Goal: Information Seeking & Learning: Learn about a topic

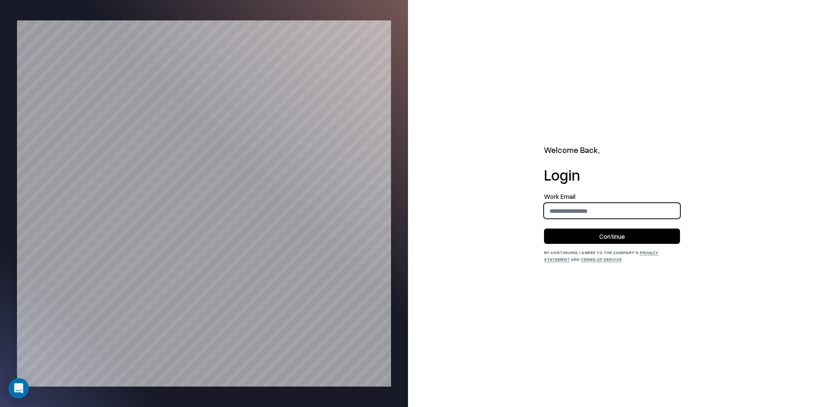
click at [610, 212] on input "email" at bounding box center [611, 211] width 135 height 16
type input "**********"
click at [614, 233] on button "Continue" at bounding box center [612, 236] width 136 height 15
click at [641, 200] on div "Work Email" at bounding box center [612, 205] width 136 height 25
click at [627, 206] on input "email" at bounding box center [611, 211] width 135 height 16
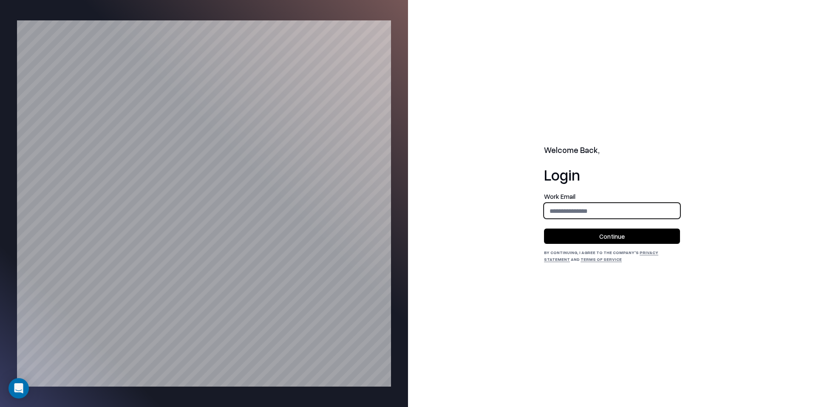
type input "**********"
click at [628, 233] on button "Continue" at bounding box center [612, 236] width 136 height 15
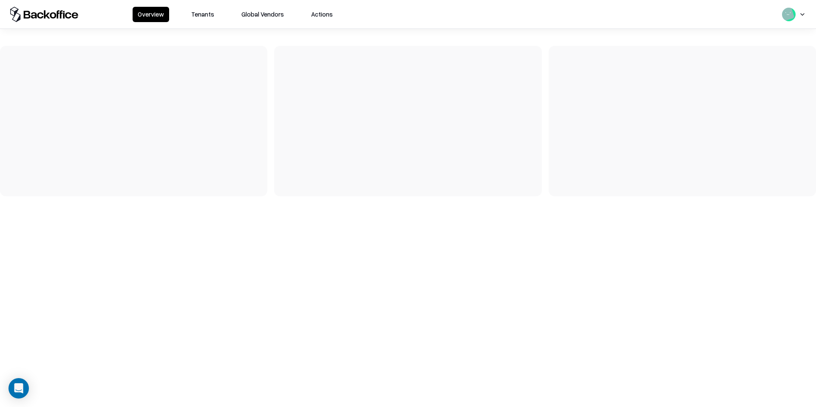
click at [210, 16] on button "Tenants" at bounding box center [202, 14] width 33 height 15
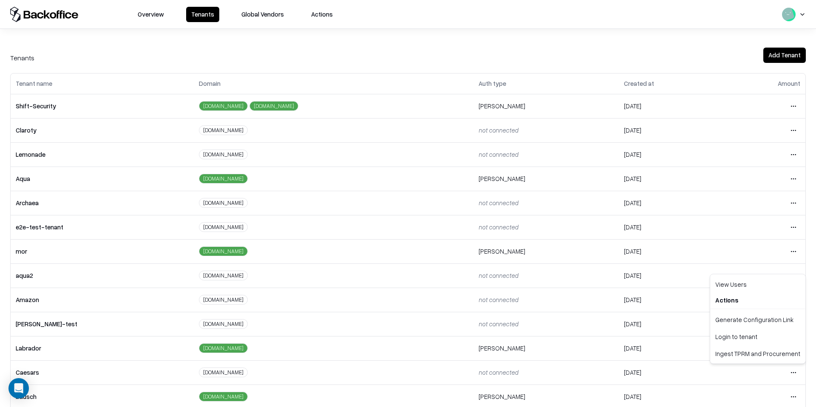
click at [795, 372] on html "Overview Tenants Global Vendors Actions Tenants Add Tenant Tenant name Domain A…" at bounding box center [408, 203] width 816 height 407
click at [746, 335] on div "Login to tenant" at bounding box center [757, 336] width 92 height 17
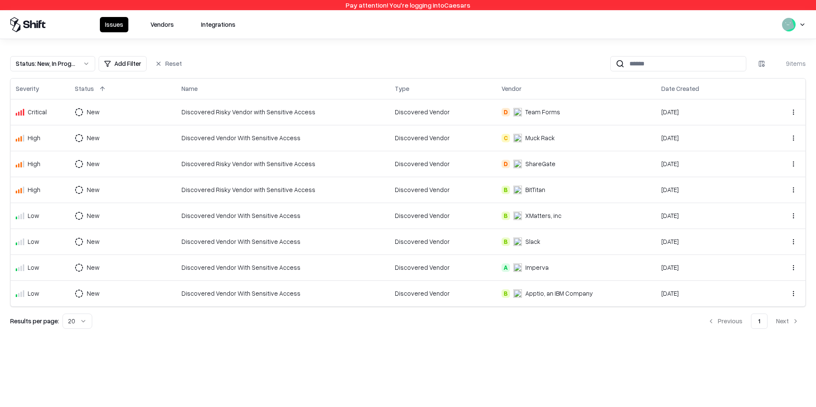
click at [168, 26] on button "Vendors" at bounding box center [162, 24] width 34 height 15
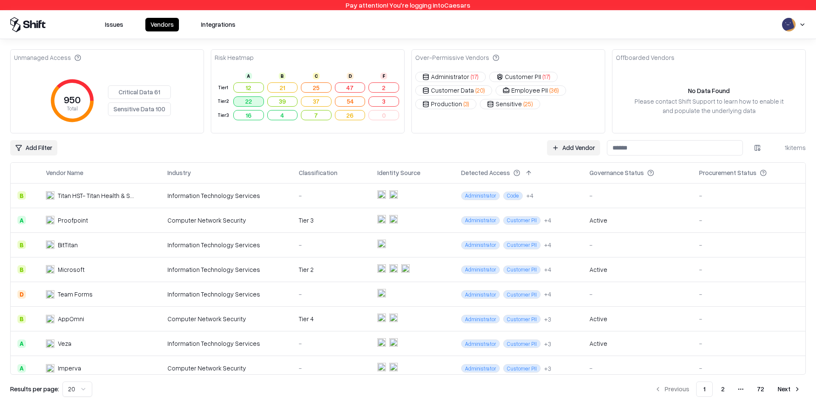
click at [253, 102] on button "22" at bounding box center [248, 101] width 31 height 10
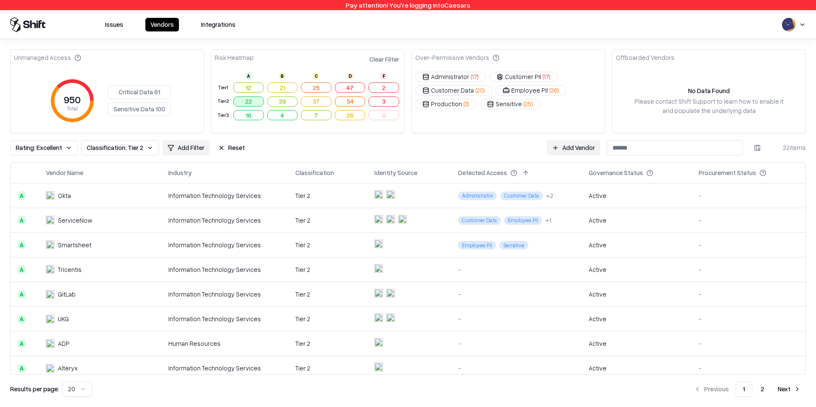
click at [253, 102] on button "22" at bounding box center [248, 101] width 31 height 10
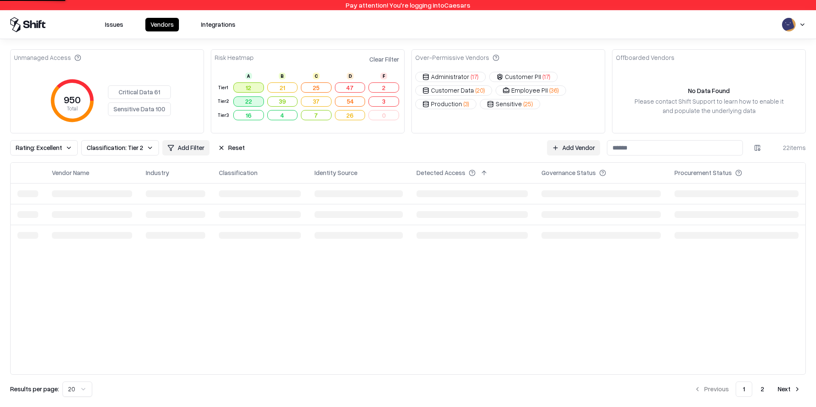
click at [251, 86] on button "12" at bounding box center [248, 87] width 31 height 10
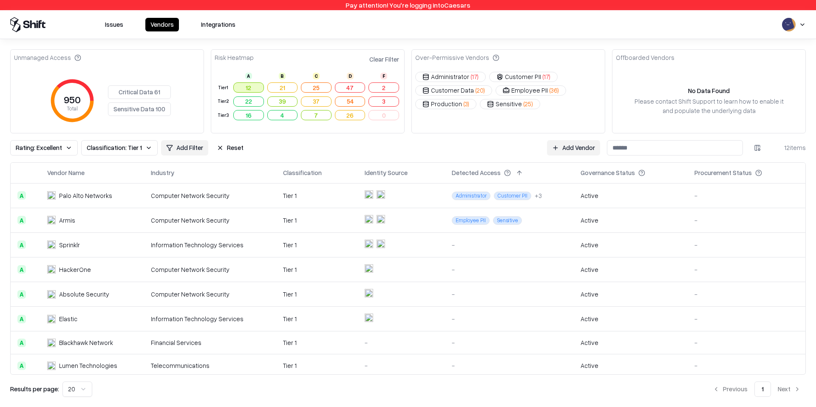
click at [251, 86] on button "12" at bounding box center [248, 87] width 31 height 10
click at [209, 200] on div "Computer Network Security" at bounding box center [210, 195] width 118 height 9
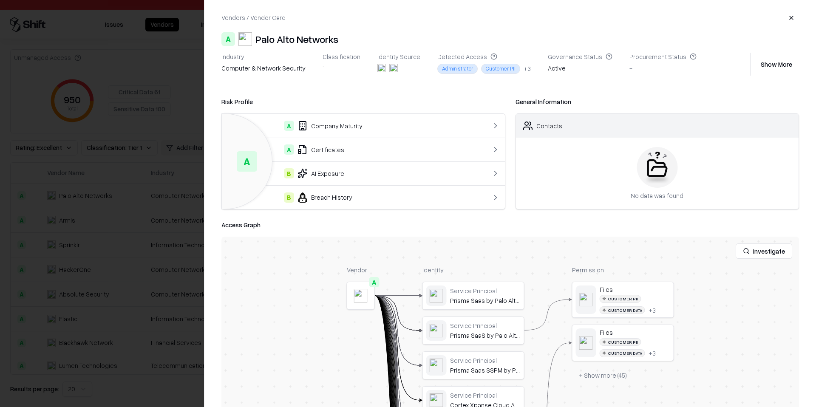
click at [322, 67] on div "1" at bounding box center [341, 68] width 38 height 9
drag, startPoint x: 339, startPoint y: 67, endPoint x: 318, endPoint y: 67, distance: 20.4
click at [322, 67] on div "1" at bounding box center [341, 68] width 38 height 9
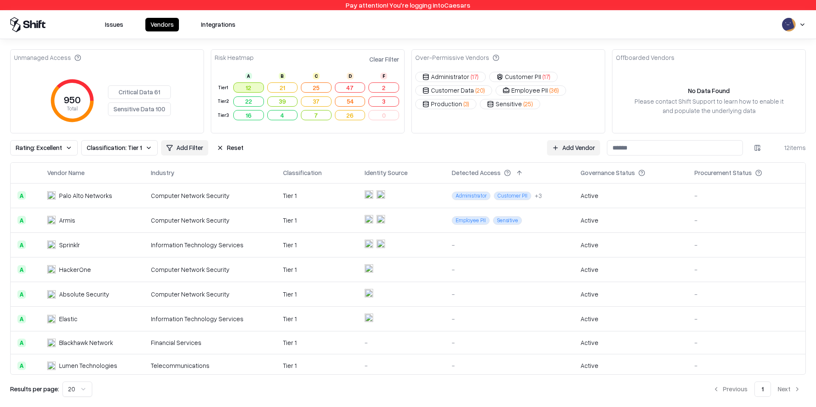
click at [362, 38] on div "Issues Vendors Integrations" at bounding box center [408, 24] width 816 height 29
click at [592, 24] on div "Issues Vendors Integrations" at bounding box center [407, 24] width 795 height 15
click at [223, 95] on td "Tier 2" at bounding box center [222, 101] width 17 height 14
click at [223, 99] on div "Tier 2" at bounding box center [223, 101] width 14 height 7
click at [291, 225] on td "Tier 1" at bounding box center [317, 220] width 82 height 25
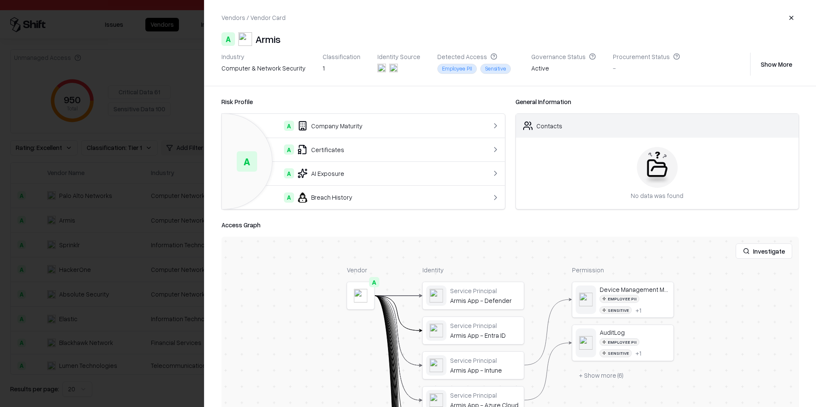
click at [161, 214] on div at bounding box center [408, 203] width 816 height 407
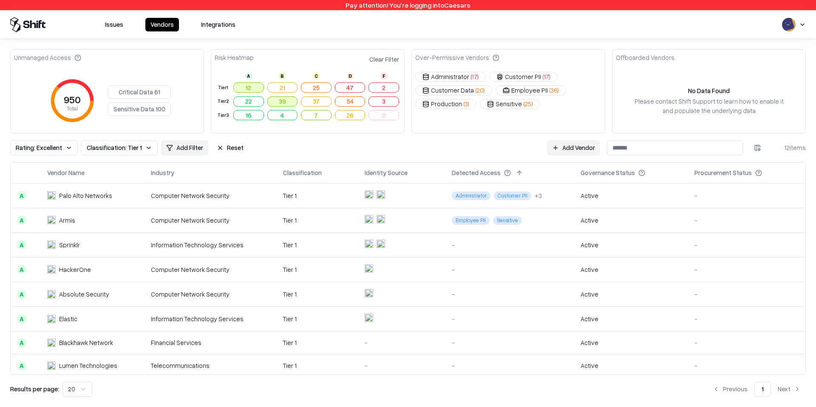
click at [282, 102] on button "39" at bounding box center [282, 101] width 31 height 10
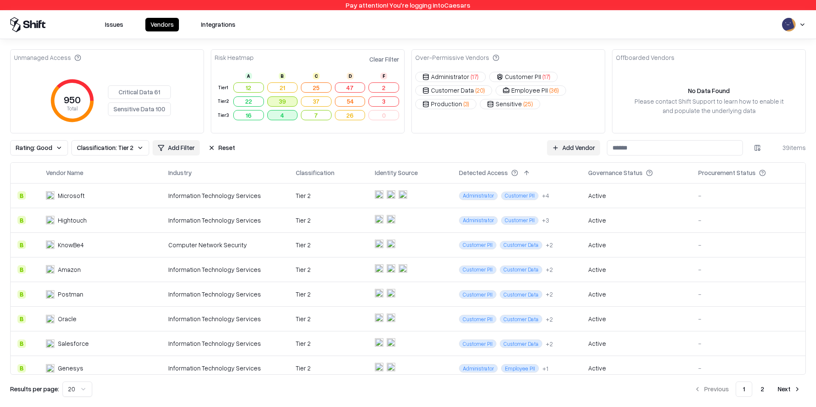
click at [288, 116] on button "4" at bounding box center [282, 115] width 31 height 10
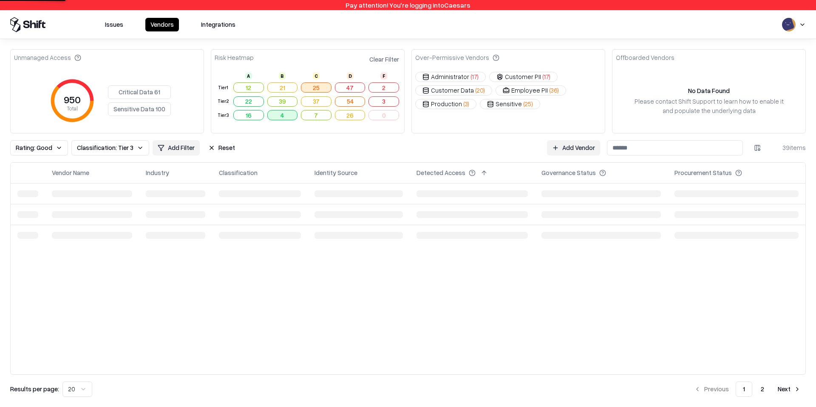
click at [321, 88] on button "25" at bounding box center [316, 87] width 31 height 10
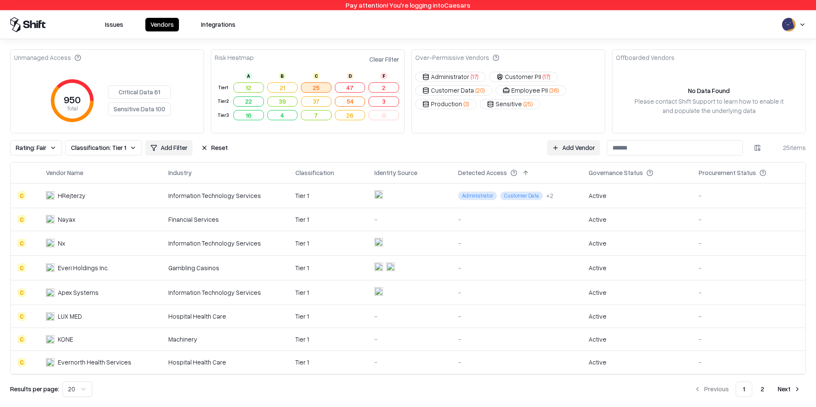
click at [463, 80] on button "Administrator ( 17 )" at bounding box center [450, 77] width 71 height 10
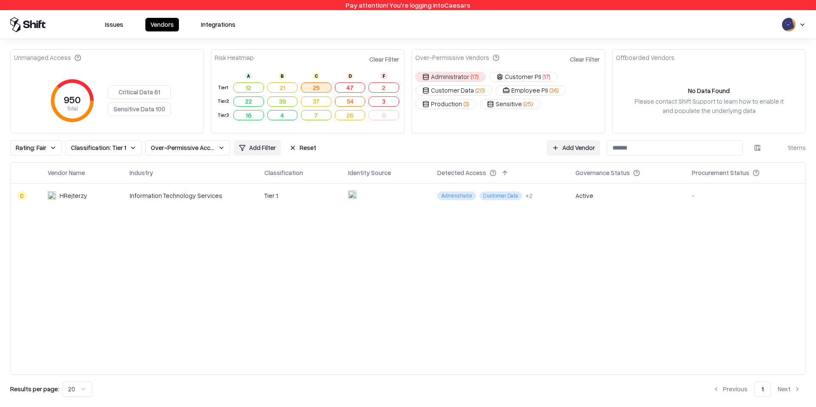
click at [463, 80] on button "Administrator ( 17 )" at bounding box center [450, 77] width 71 height 10
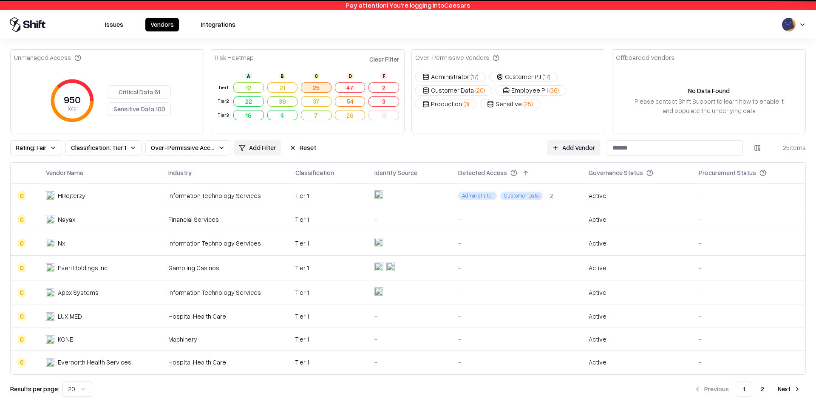
click at [313, 85] on button "25" at bounding box center [316, 87] width 31 height 10
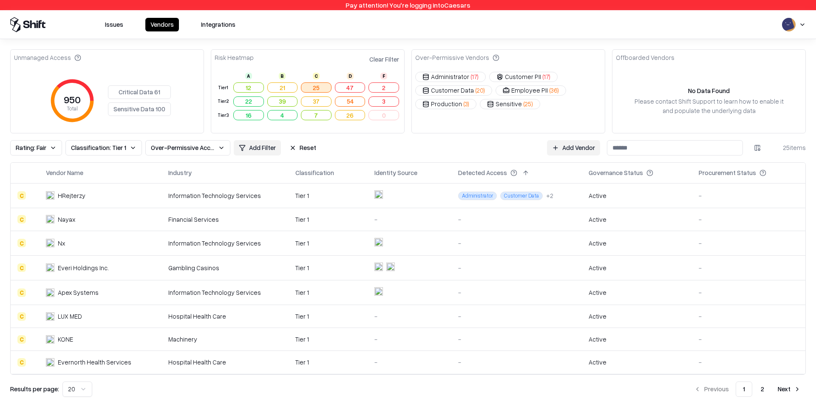
click at [153, 90] on button "Critical Data 61" at bounding box center [139, 92] width 63 height 14
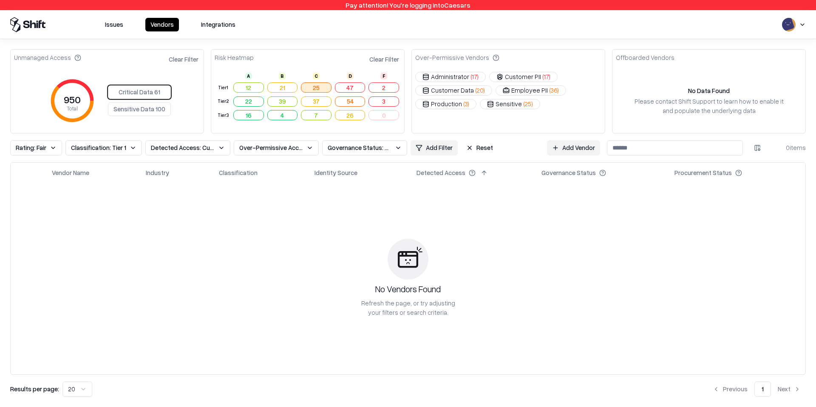
click at [154, 91] on div "Critical Data 61 Sensitive Data 100" at bounding box center [139, 100] width 63 height 31
click at [312, 87] on button "25" at bounding box center [316, 87] width 31 height 10
click at [144, 85] on div "950 Total Critical Data 61 Sensitive Data 100" at bounding box center [107, 101] width 186 height 58
click at [186, 57] on button "Clear Filter" at bounding box center [183, 59] width 33 height 12
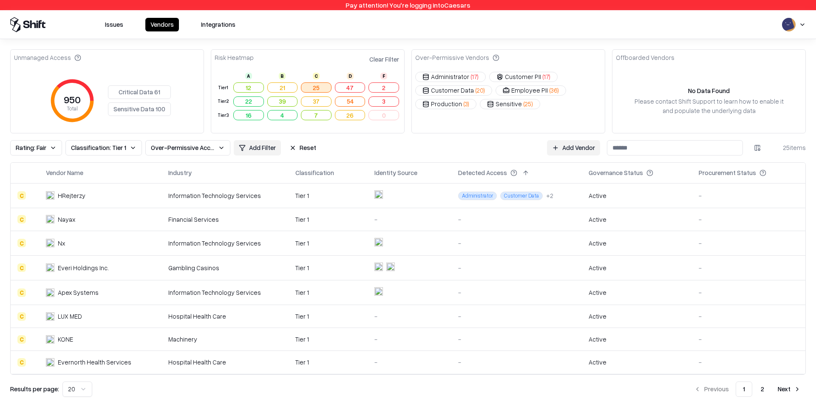
click at [322, 88] on button "25" at bounding box center [316, 87] width 31 height 10
click at [379, 61] on button "Clear Filter" at bounding box center [383, 59] width 33 height 12
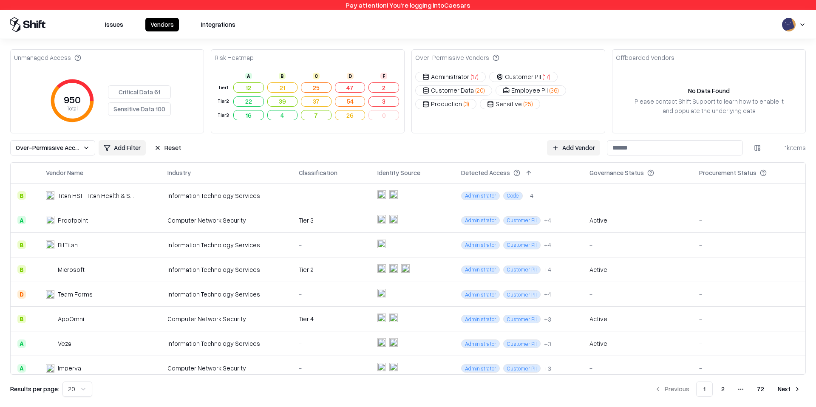
click at [691, 101] on div "Please contact Shift Support to learn how to enable it and populate the underly…" at bounding box center [708, 106] width 152 height 18
click at [688, 101] on div "Please contact Shift Support to learn how to enable it and populate the underly…" at bounding box center [708, 106] width 152 height 18
click at [721, 89] on div "No Data Found" at bounding box center [709, 90] width 42 height 9
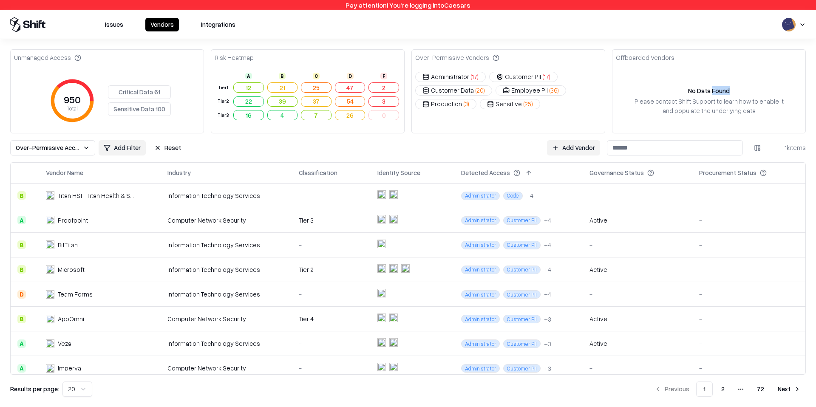
click at [721, 89] on div "No Data Found" at bounding box center [709, 90] width 42 height 9
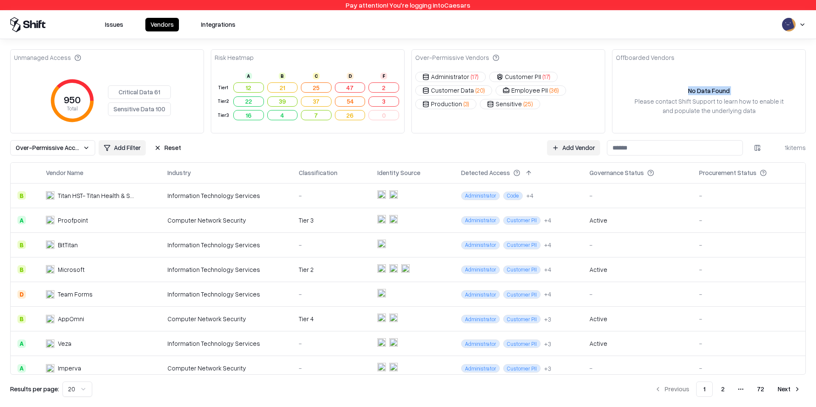
click at [721, 89] on div "No Data Found" at bounding box center [709, 90] width 42 height 9
click at [721, 90] on div "No Data Found" at bounding box center [709, 90] width 42 height 9
click at [725, 93] on div "No Data Found" at bounding box center [709, 90] width 42 height 9
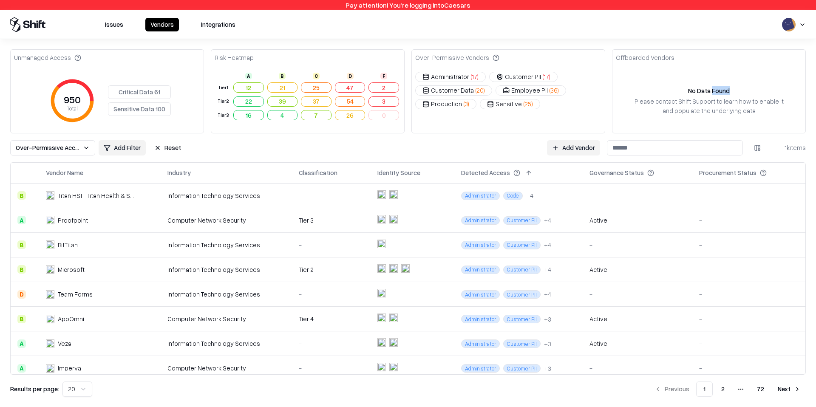
click at [725, 93] on div "No Data Found" at bounding box center [709, 90] width 42 height 9
click at [733, 107] on div "Please contact Shift Support to learn how to enable it and populate the underly…" at bounding box center [708, 106] width 152 height 18
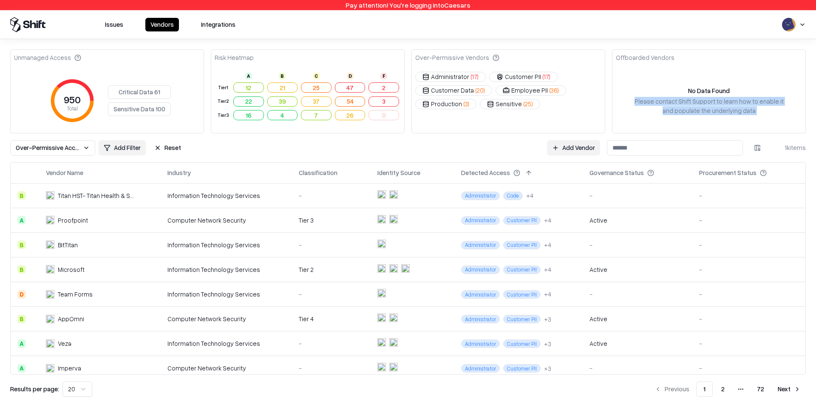
click at [220, 24] on button "Integrations" at bounding box center [218, 25] width 45 height 14
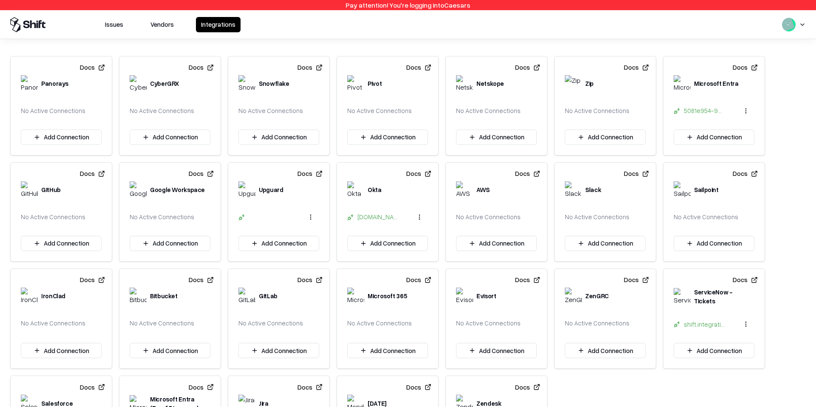
click at [160, 23] on button "Vendors" at bounding box center [162, 24] width 34 height 15
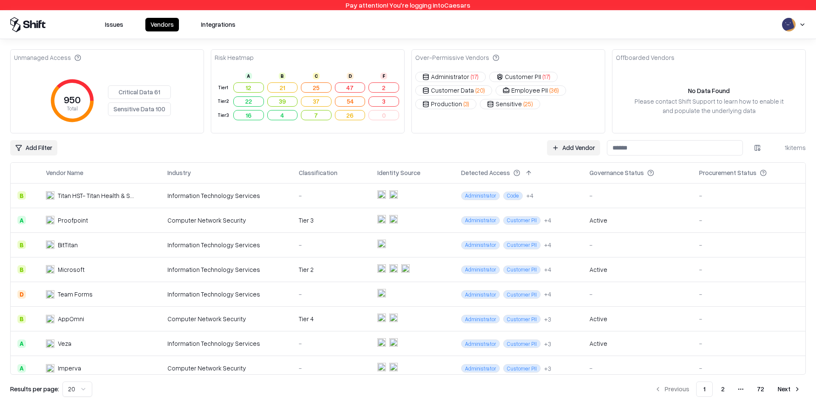
click at [117, 21] on button "Issues" at bounding box center [114, 25] width 28 height 14
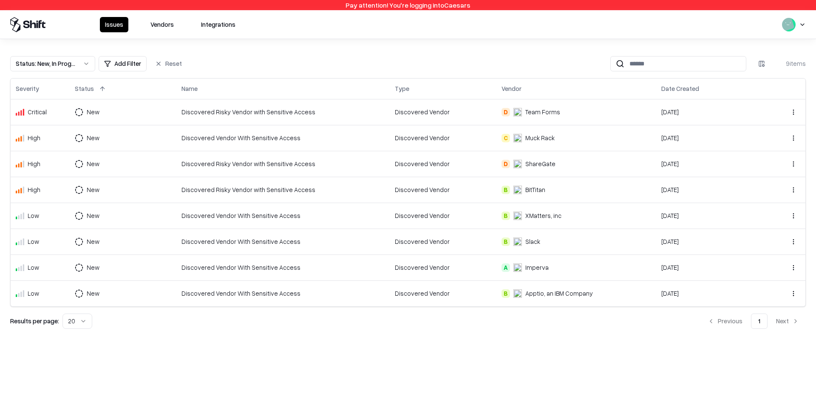
click at [160, 26] on button "Vendors" at bounding box center [162, 24] width 34 height 15
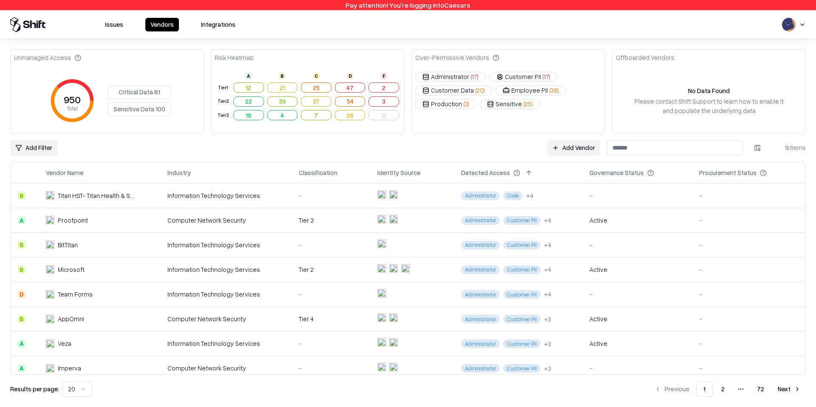
click at [299, 217] on div "Tier 3" at bounding box center [331, 220] width 65 height 9
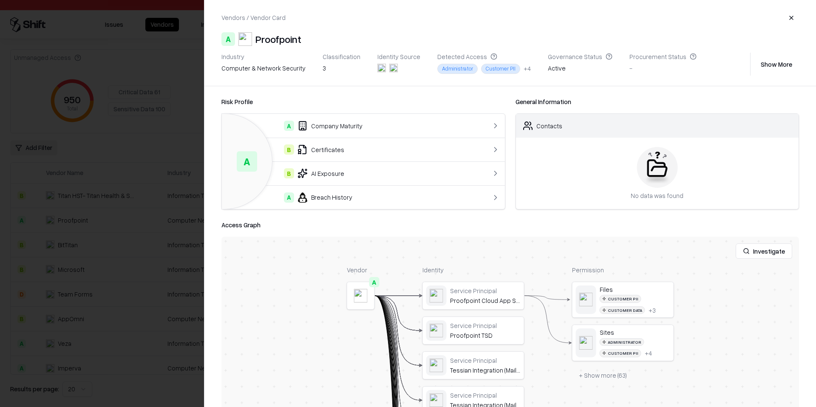
click at [151, 189] on div at bounding box center [408, 203] width 816 height 407
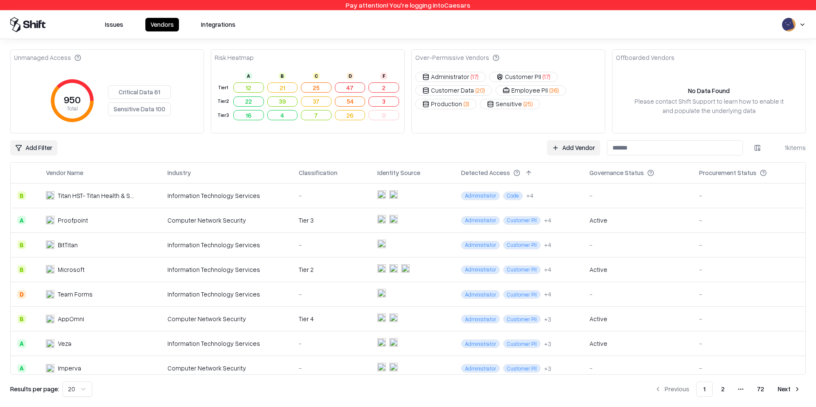
click at [222, 113] on div "Tier 3" at bounding box center [223, 115] width 14 height 7
click at [222, 102] on div "Tier 2" at bounding box center [223, 101] width 14 height 7
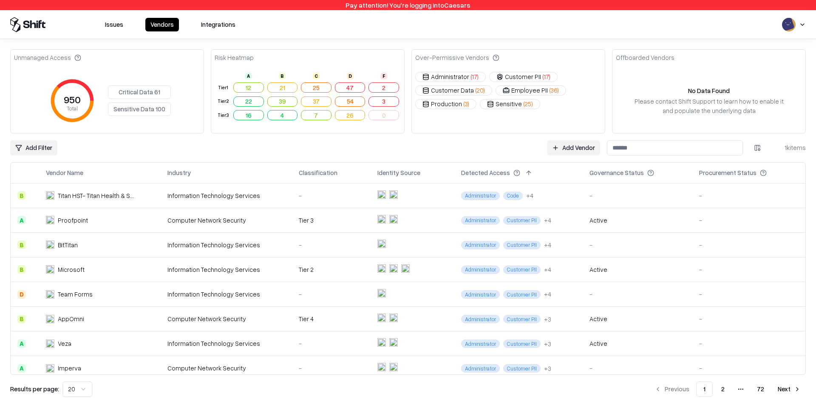
click at [224, 80] on td at bounding box center [222, 76] width 17 height 9
click at [224, 85] on div "Tier 1" at bounding box center [223, 87] width 14 height 7
click at [222, 116] on div "Tier 3" at bounding box center [223, 115] width 14 height 7
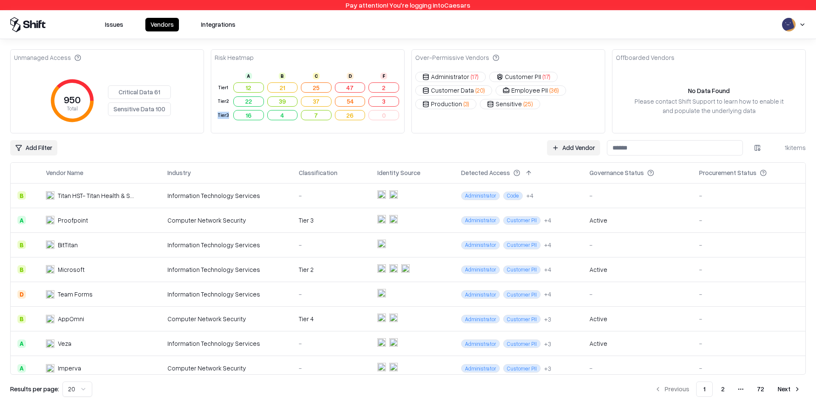
click at [222, 116] on div "Tier 3" at bounding box center [223, 115] width 14 height 7
click at [224, 113] on div "Tier 3" at bounding box center [223, 115] width 14 height 7
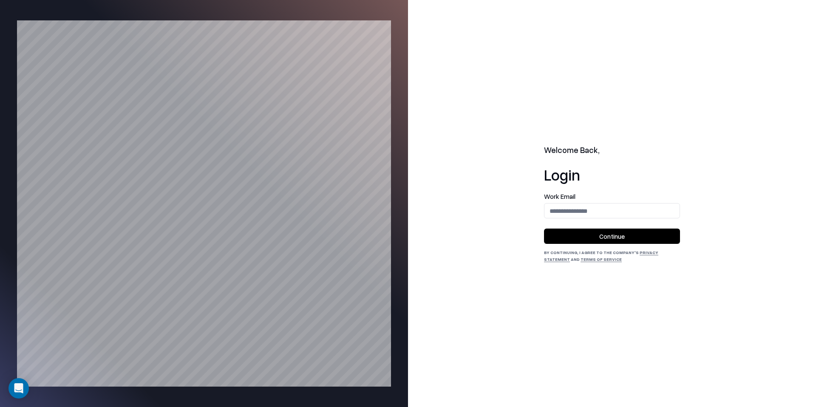
click at [540, 49] on div "Welcome Back, Login Work Email Continue By continuing, I agree to the Company's…" at bounding box center [612, 203] width 408 height 407
